Goal: Navigation & Orientation: Find specific page/section

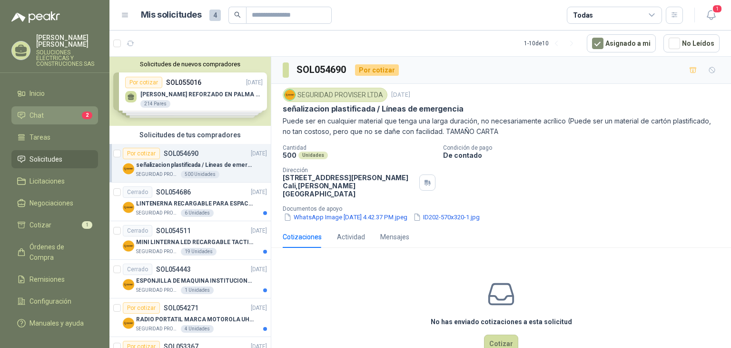
click at [50, 110] on li "Chat 2" at bounding box center [54, 115] width 75 height 10
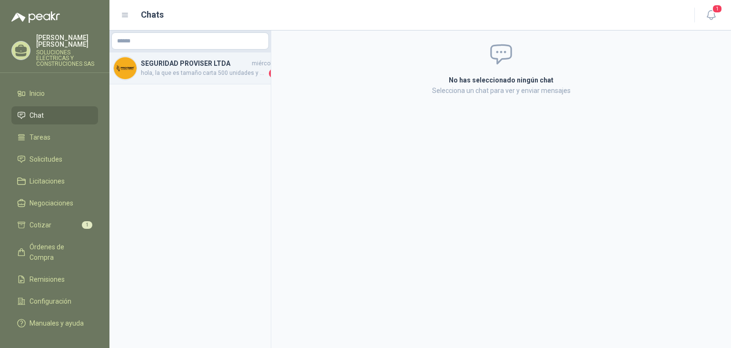
click at [196, 80] on div "SEGURIDAD PROVISER LTDA [DATE] hola, la que es tamaño carta 500 unidades y una …" at bounding box center [190, 68] width 161 height 32
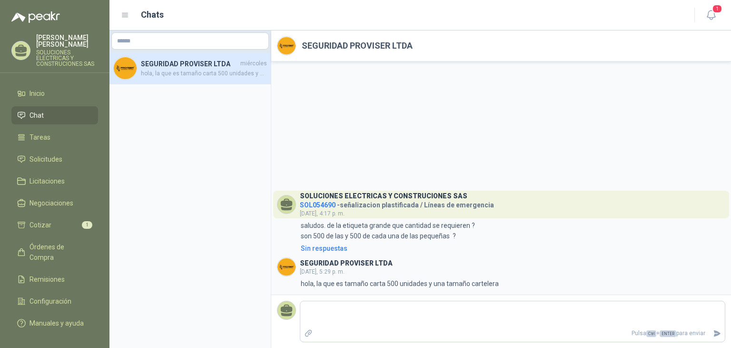
click at [436, 116] on div "SOLUCIONES ELECTRICAS Y CONSTRUCIONES SAS SOL054690 - señalizacion plastificada…" at bounding box center [501, 177] width 460 height 233
click at [326, 311] on textarea at bounding box center [513, 314] width 425 height 22
click at [214, 248] on aside "SEGURIDAD PROVISER LTDA [DATE] hola, la que es tamaño carta 500 unidades y una …" at bounding box center [191, 188] width 162 height 317
click at [67, 220] on li "Cotizar 1" at bounding box center [54, 225] width 75 height 10
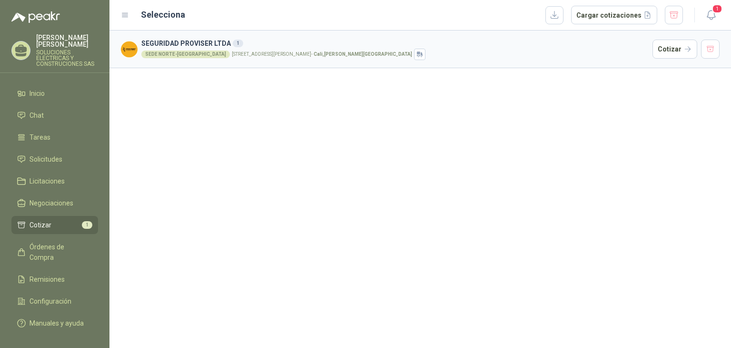
click at [232, 53] on p "[STREET_ADDRESS][PERSON_NAME][PERSON_NAME]" at bounding box center [322, 54] width 180 height 5
click at [182, 44] on h3 "SEGURIDAD PROVISER LTDA 1" at bounding box center [395, 43] width 508 height 10
click at [44, 177] on span "Licitaciones" at bounding box center [47, 181] width 35 height 10
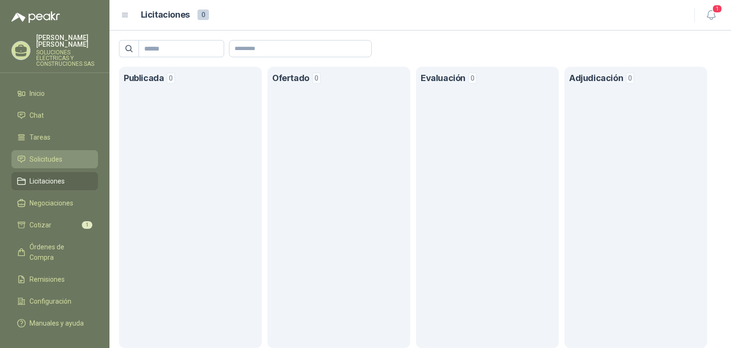
click at [52, 154] on span "Solicitudes" at bounding box center [46, 159] width 33 height 10
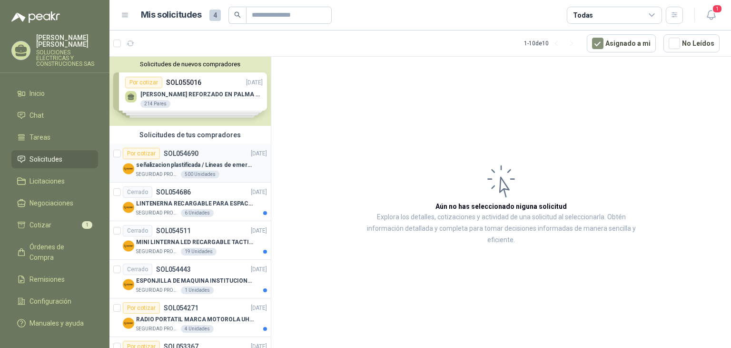
click at [162, 170] on div "señalizacion plastificada / Líneas de emergencia SEGURIDAD PROVISER LTDA 500 Un…" at bounding box center [201, 168] width 131 height 19
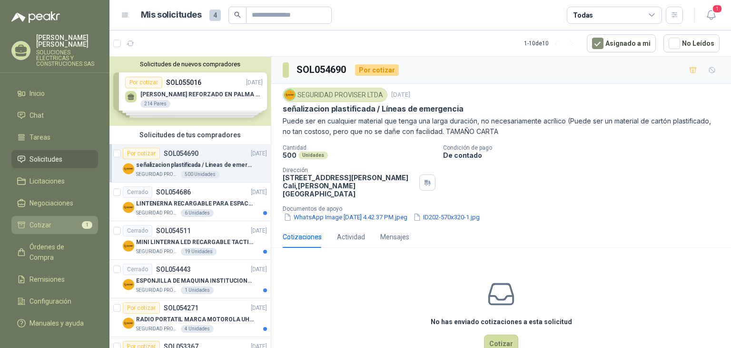
click at [37, 220] on span "Cotizar" at bounding box center [41, 225] width 22 height 10
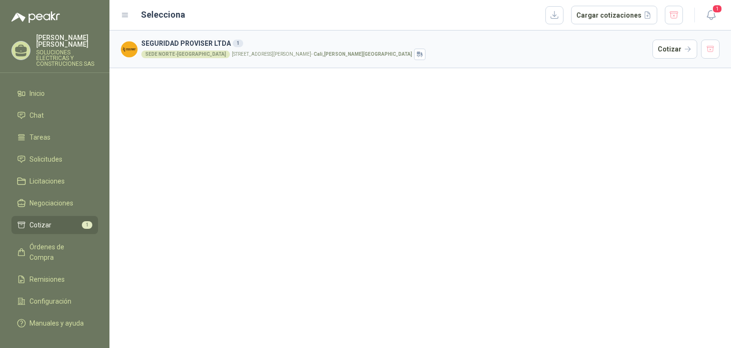
click at [185, 50] on div "SEDE NORTE-CALI [STREET_ADDRESS][PERSON_NAME][PERSON_NAME]" at bounding box center [395, 54] width 508 height 11
